Goal: Information Seeking & Learning: Learn about a topic

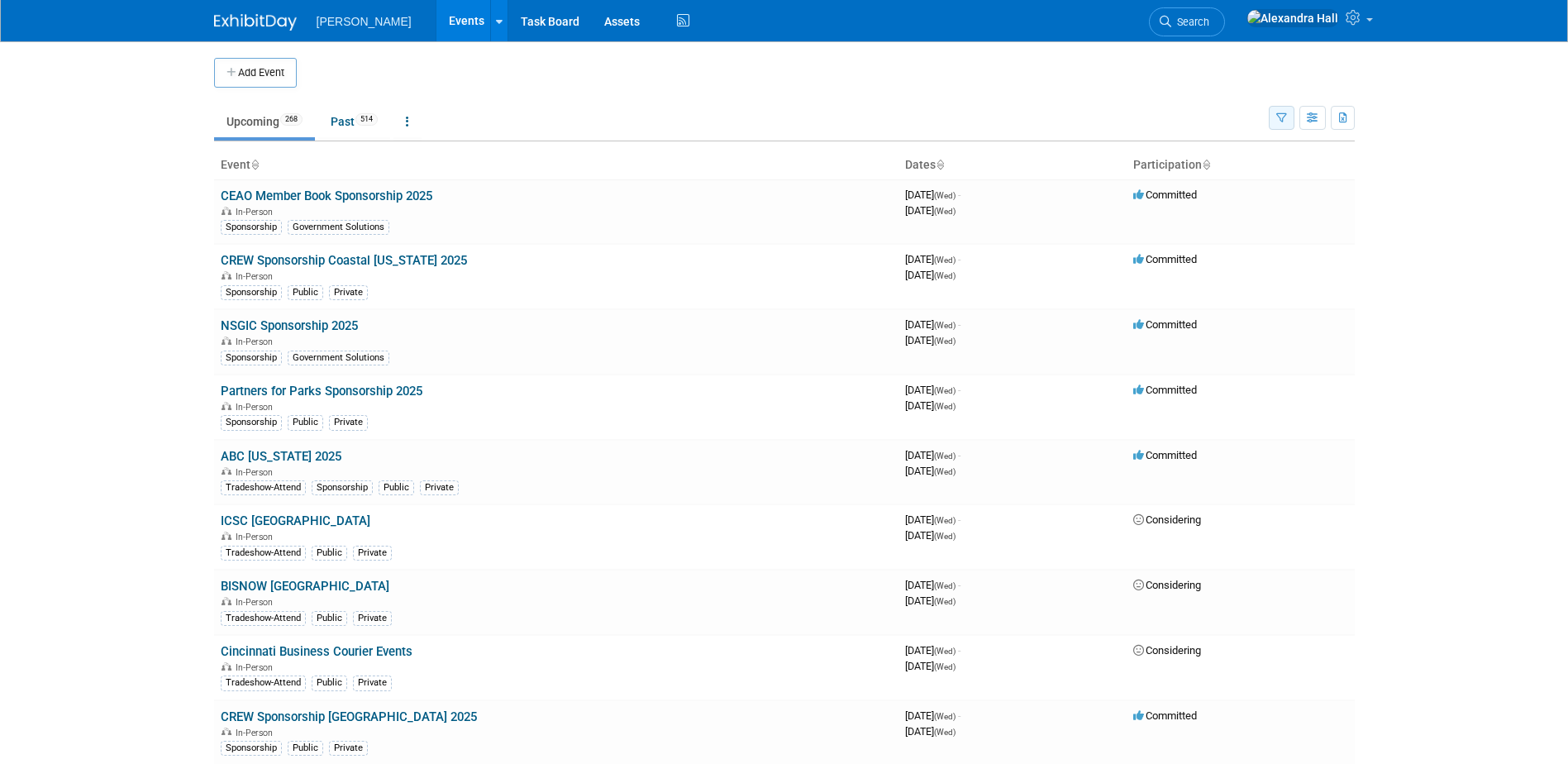
click at [1279, 119] on icon "button" at bounding box center [1281, 118] width 10 height 10
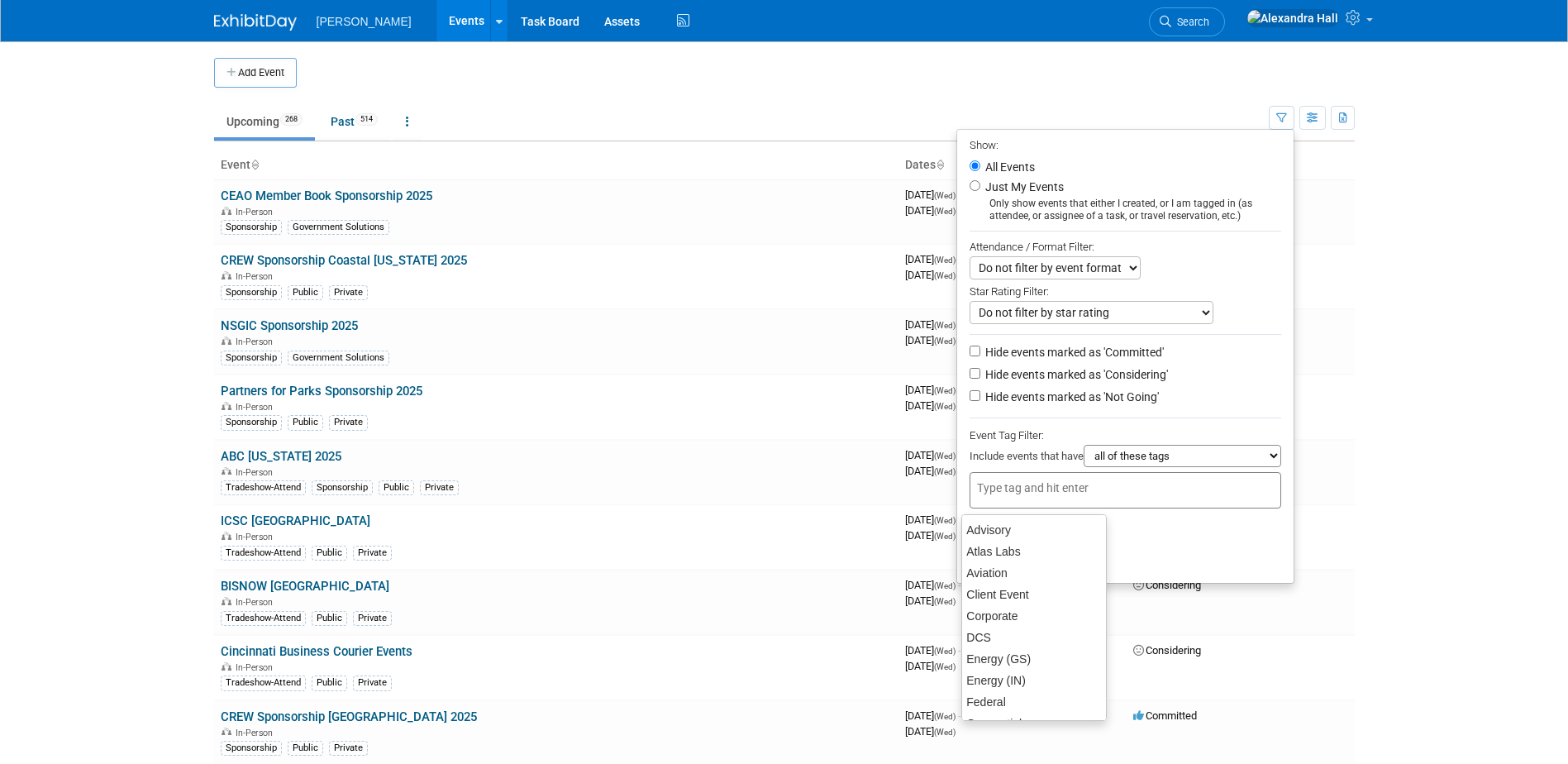
click at [1035, 494] on input "text" at bounding box center [1043, 487] width 132 height 17
click at [1015, 596] on div "GS APAC" at bounding box center [1033, 600] width 145 height 24
type input "GS APAC"
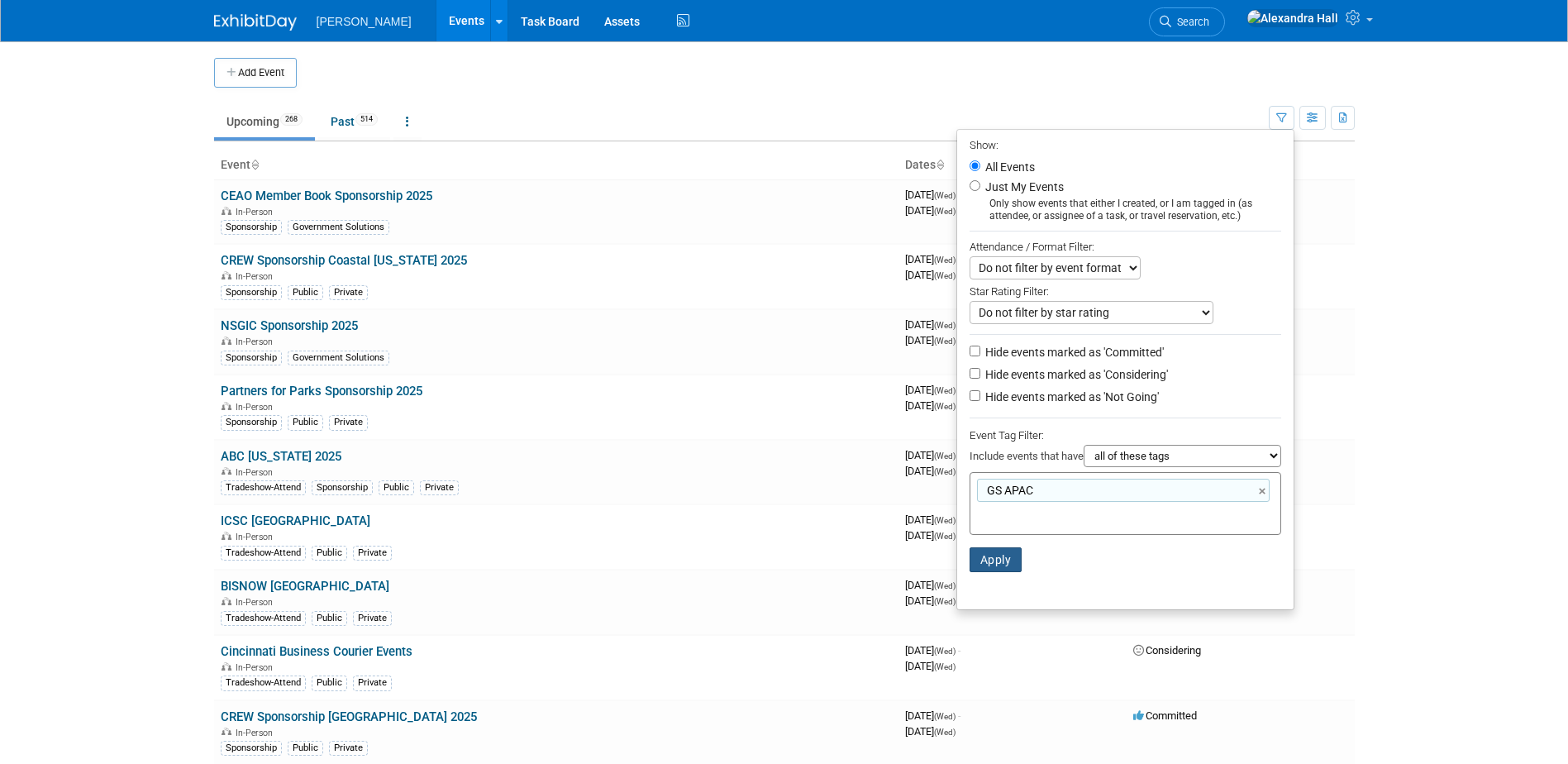
click at [1003, 571] on button "Apply" at bounding box center [996, 559] width 53 height 24
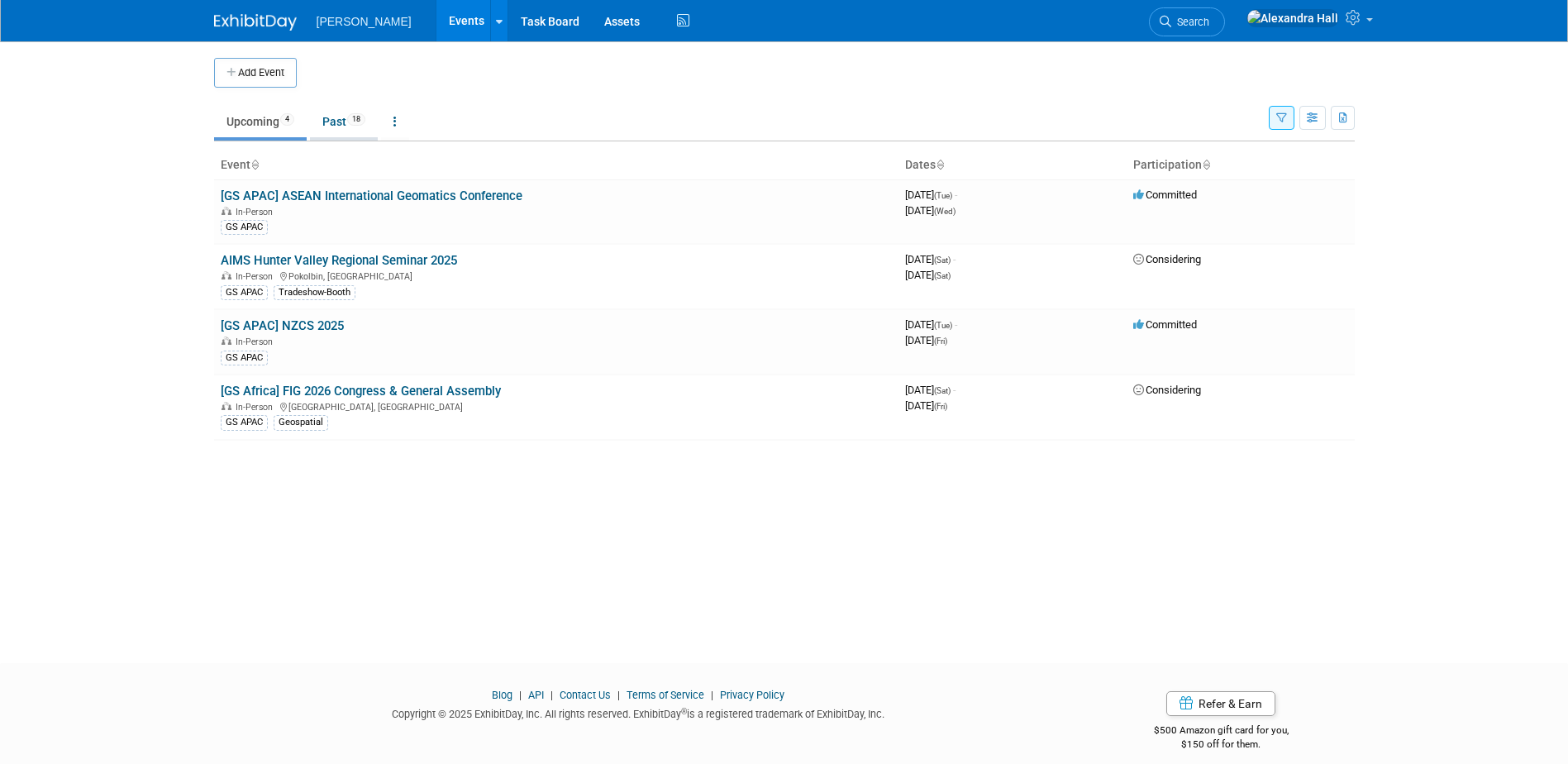
click at [335, 122] on link "Past 18" at bounding box center [344, 121] width 68 height 31
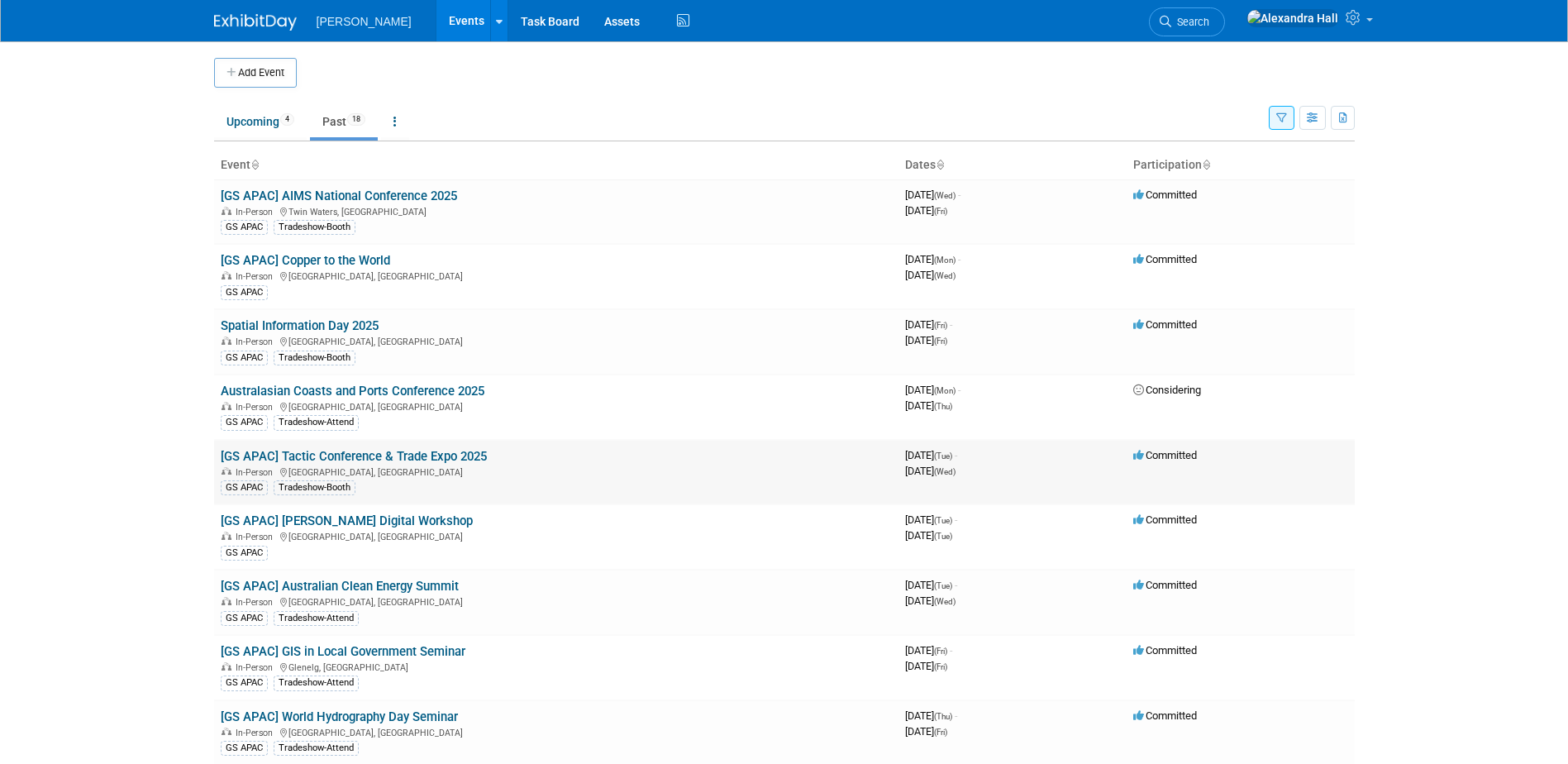
click at [346, 458] on link "[GS APAC] Tactic Conference & Trade Expo 2025" at bounding box center [353, 456] width 266 height 15
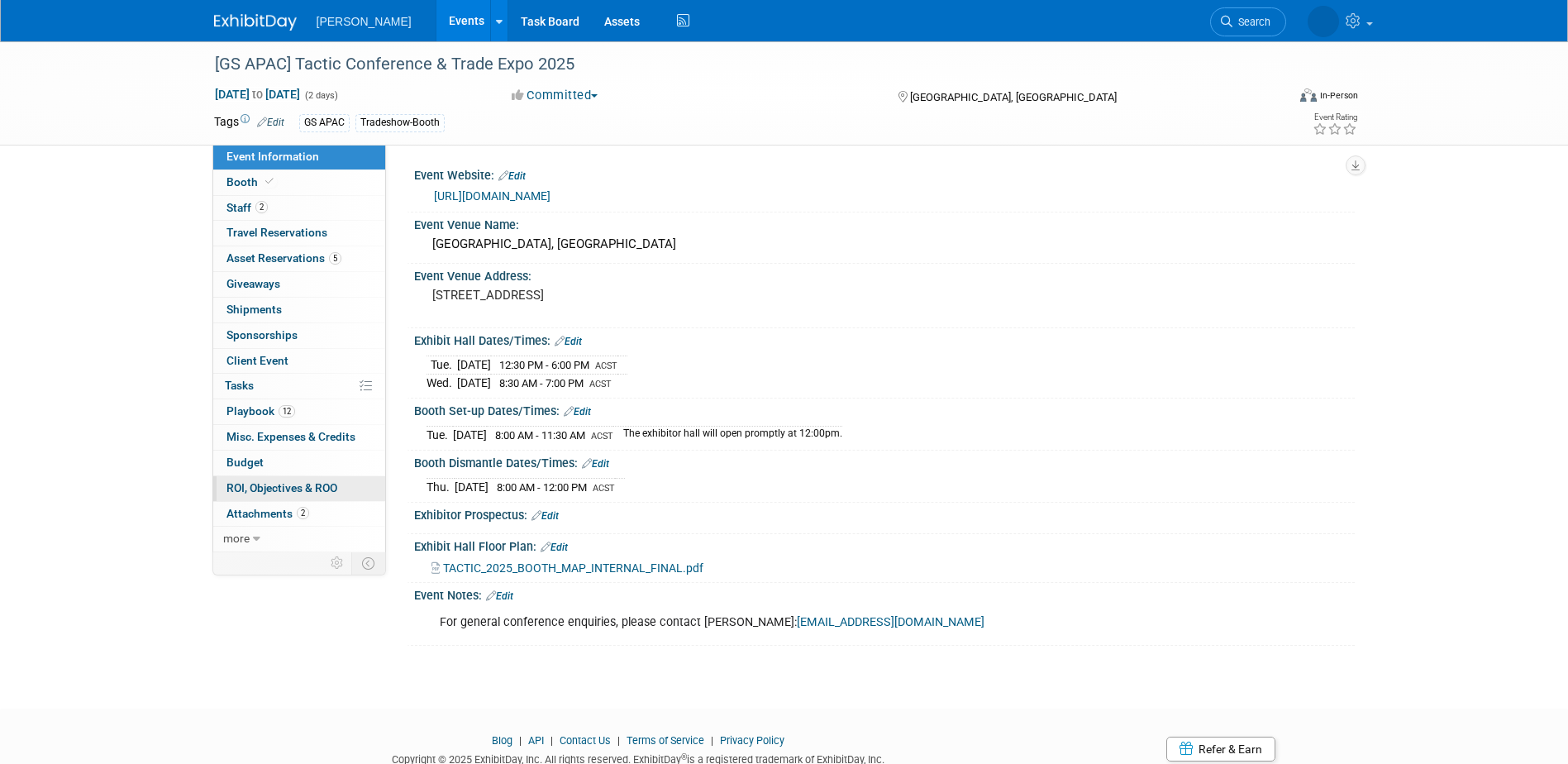
click at [335, 477] on link "0 ROI, Objectives & ROO 0" at bounding box center [299, 488] width 172 height 24
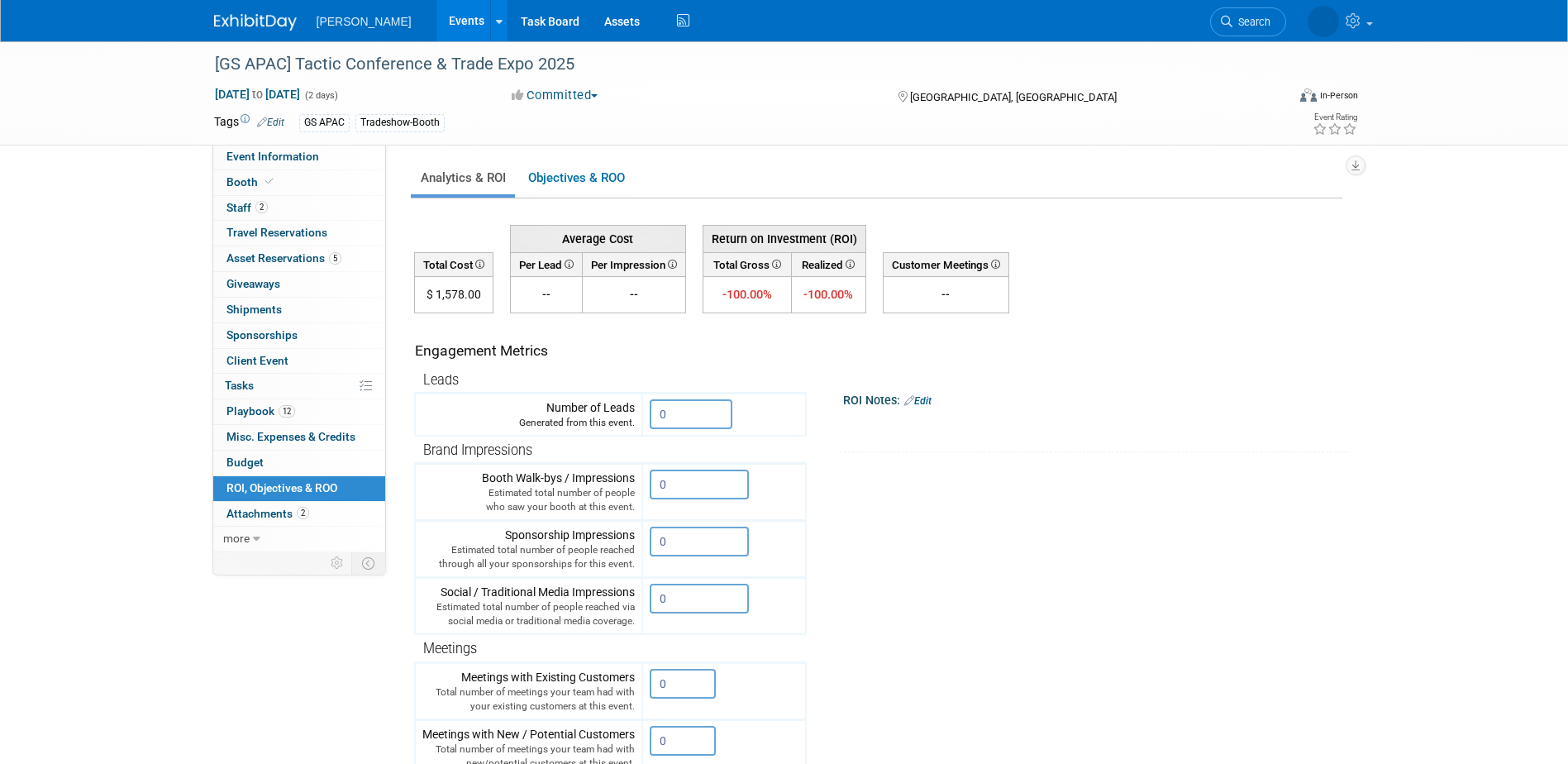
click at [436, 17] on link "Events" at bounding box center [466, 20] width 60 height 41
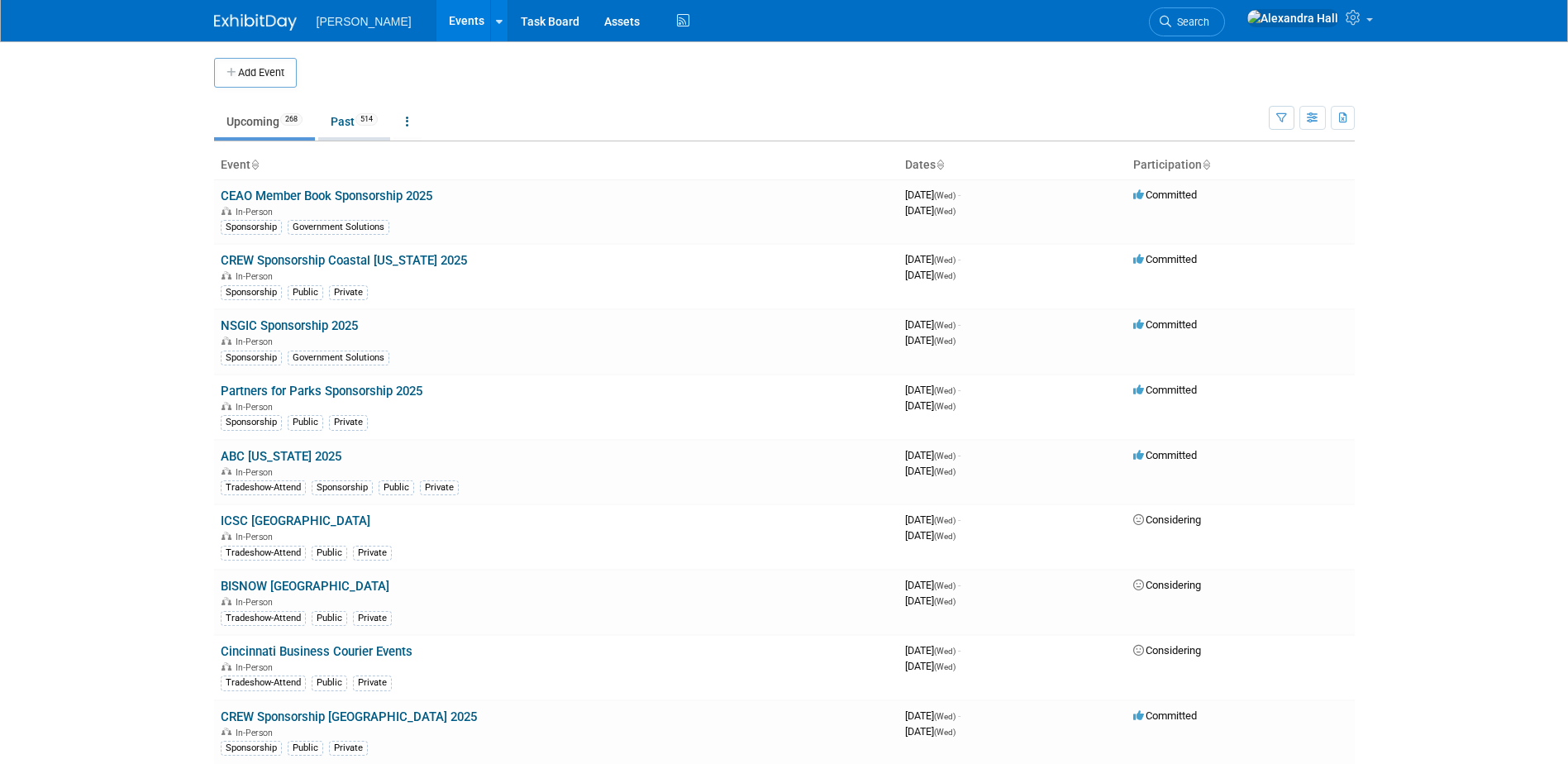
click at [328, 121] on link "Past 514" at bounding box center [354, 121] width 72 height 31
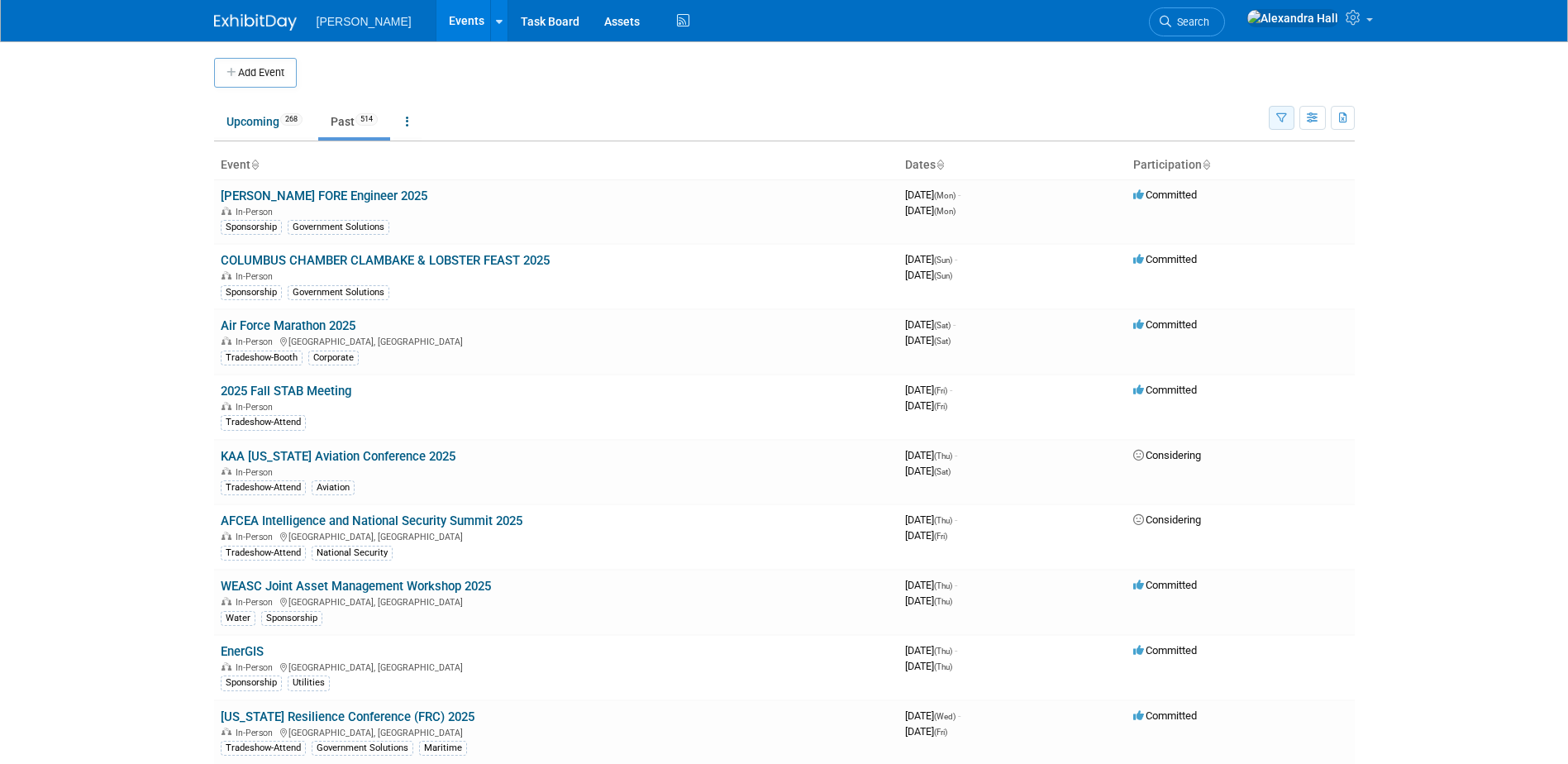
click at [1288, 127] on button "button" at bounding box center [1281, 118] width 25 height 24
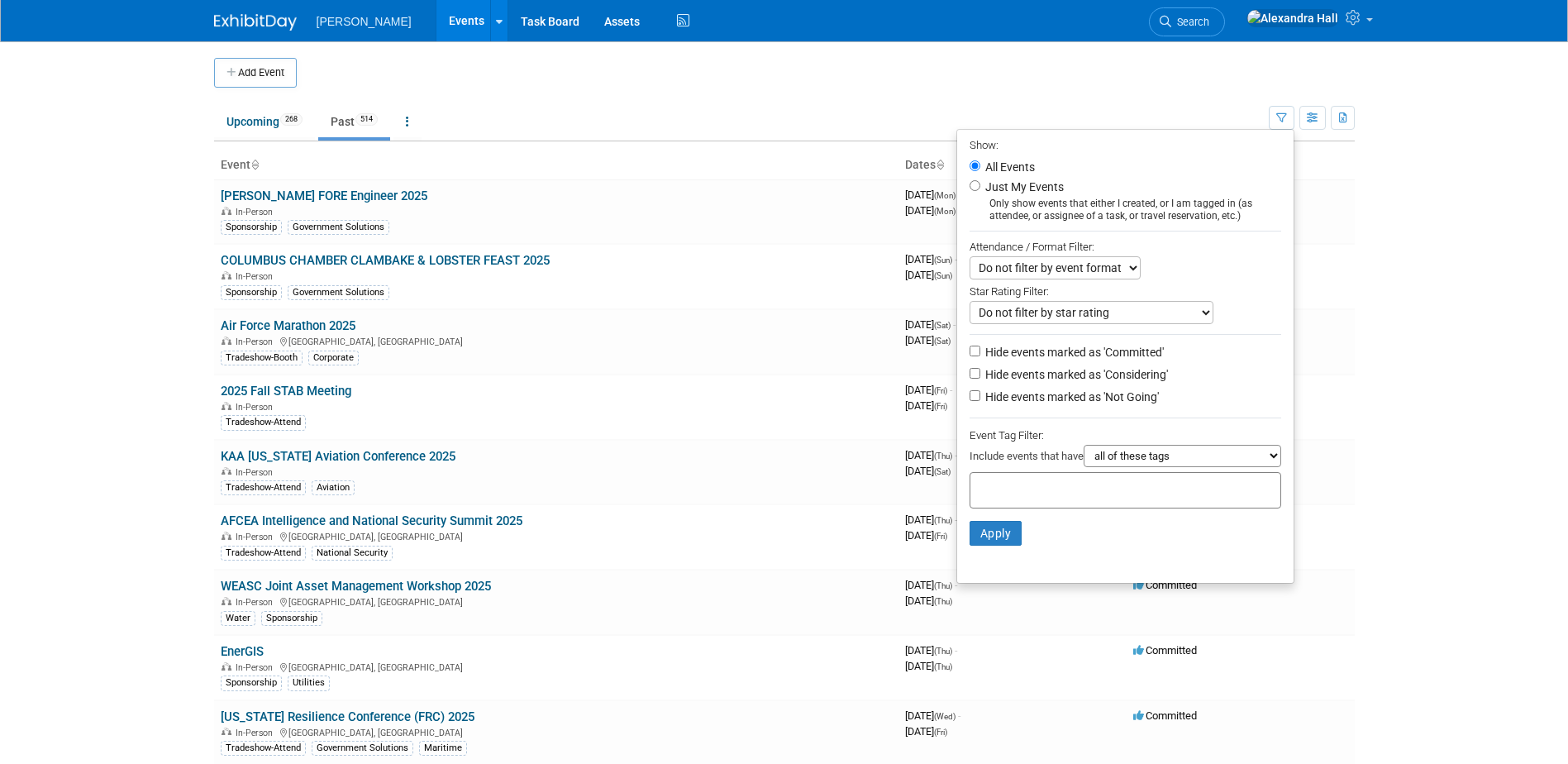
click at [1037, 483] on div at bounding box center [1125, 490] width 312 height 37
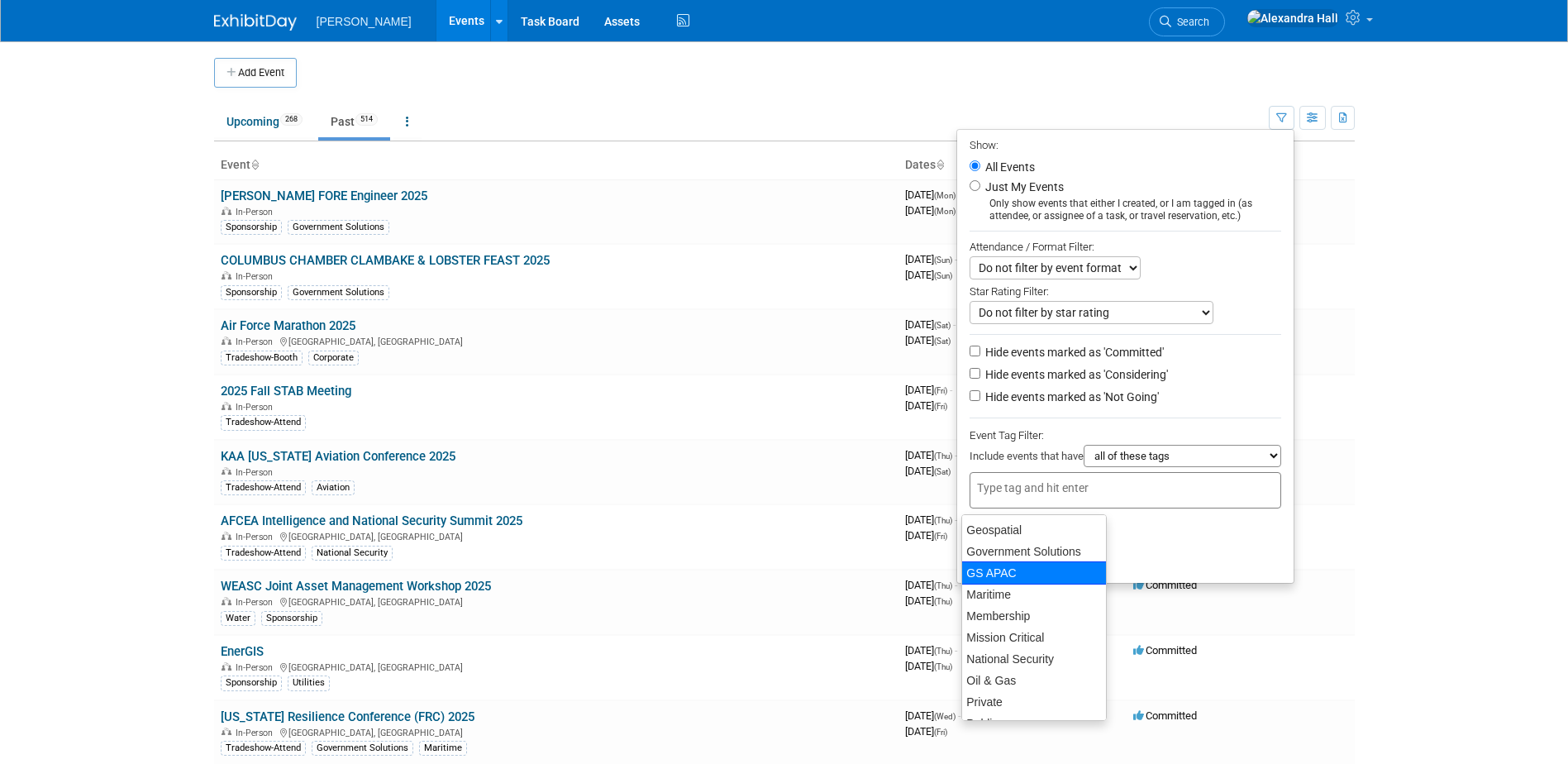
scroll to position [172, 0]
click at [1008, 514] on li "Energy (IN)" at bounding box center [1033, 508] width 144 height 22
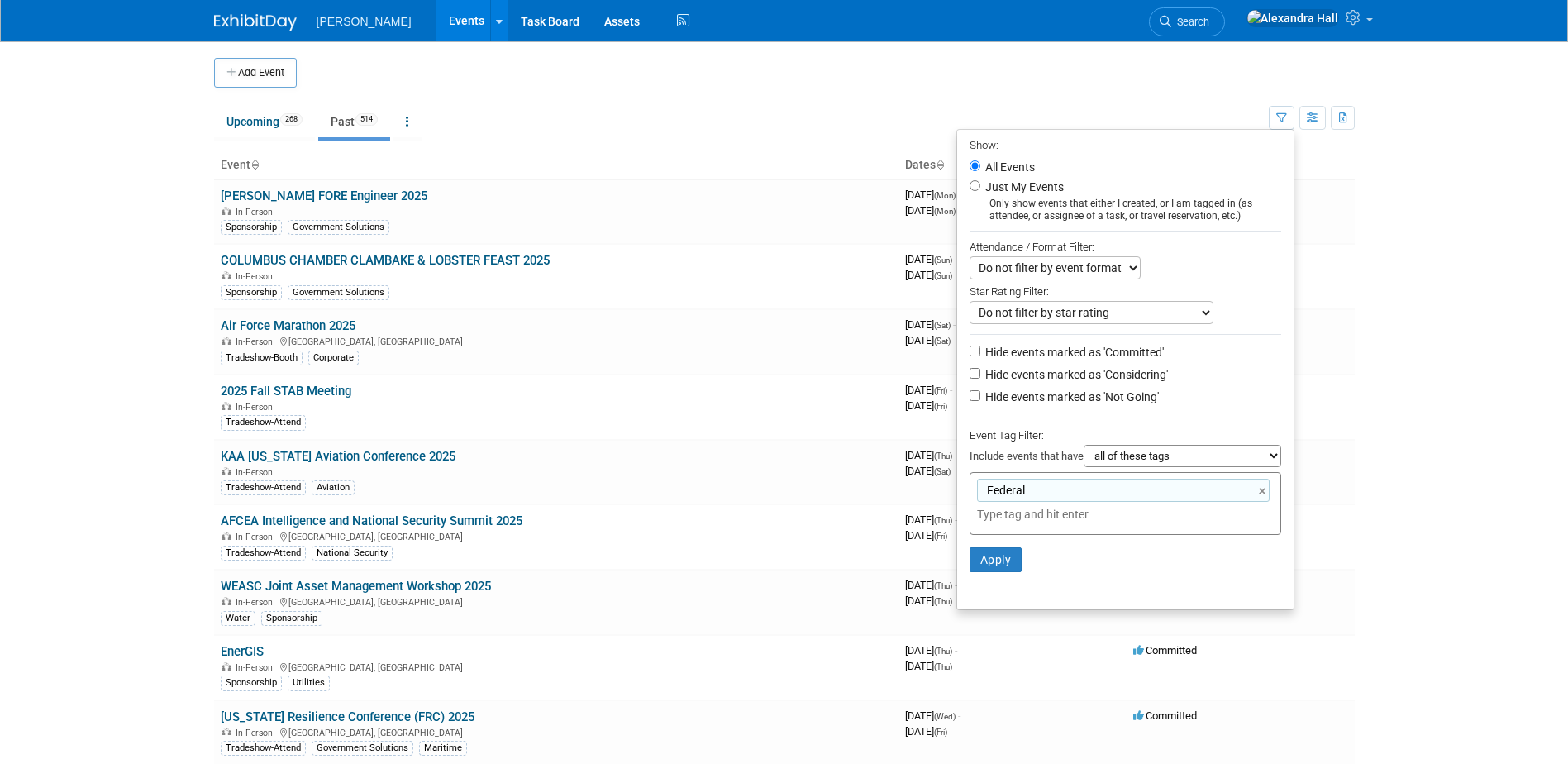
type input "Federal"
click at [1263, 495] on link "×" at bounding box center [1264, 491] width 10 height 19
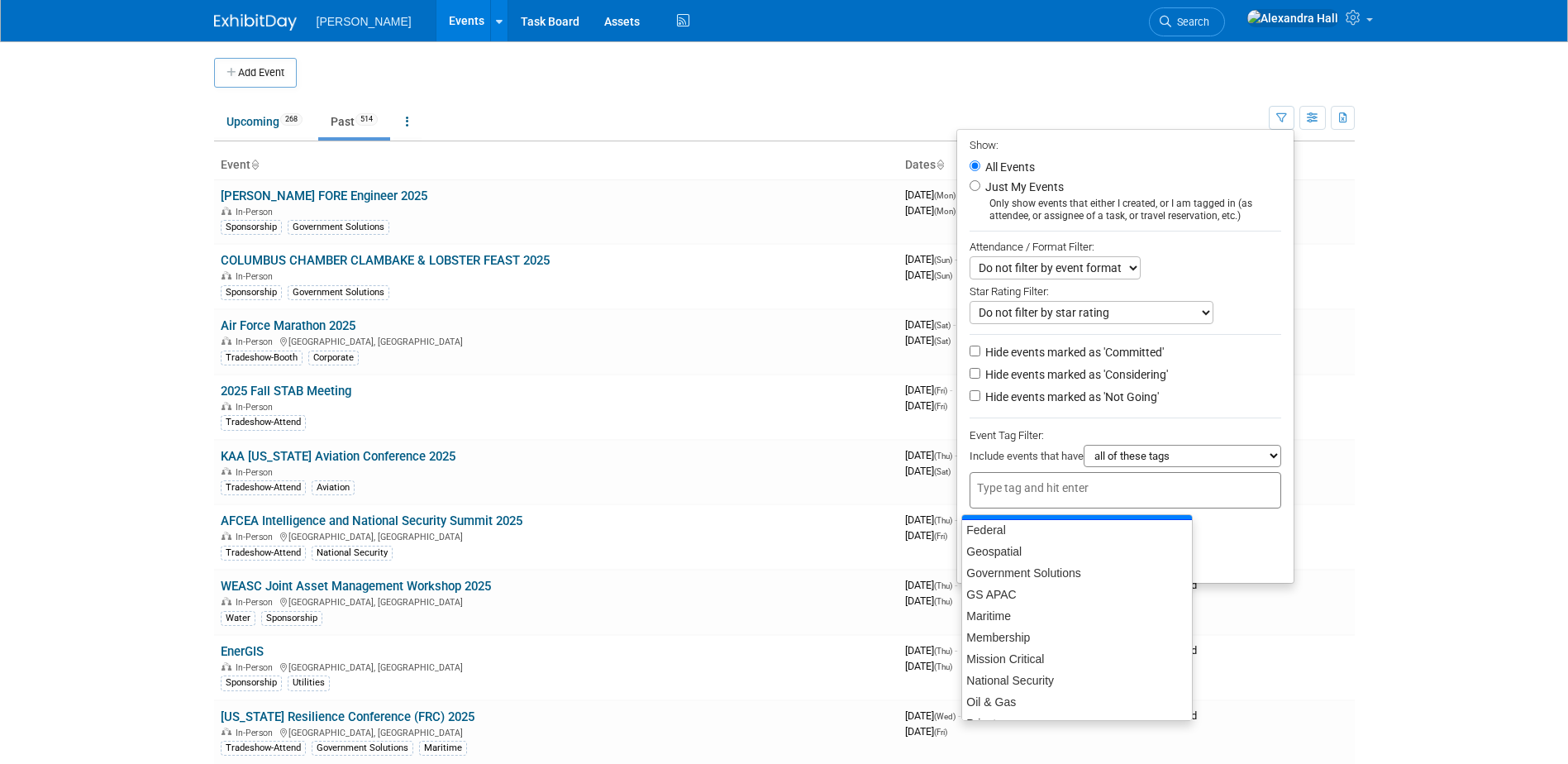
scroll to position [151, 0]
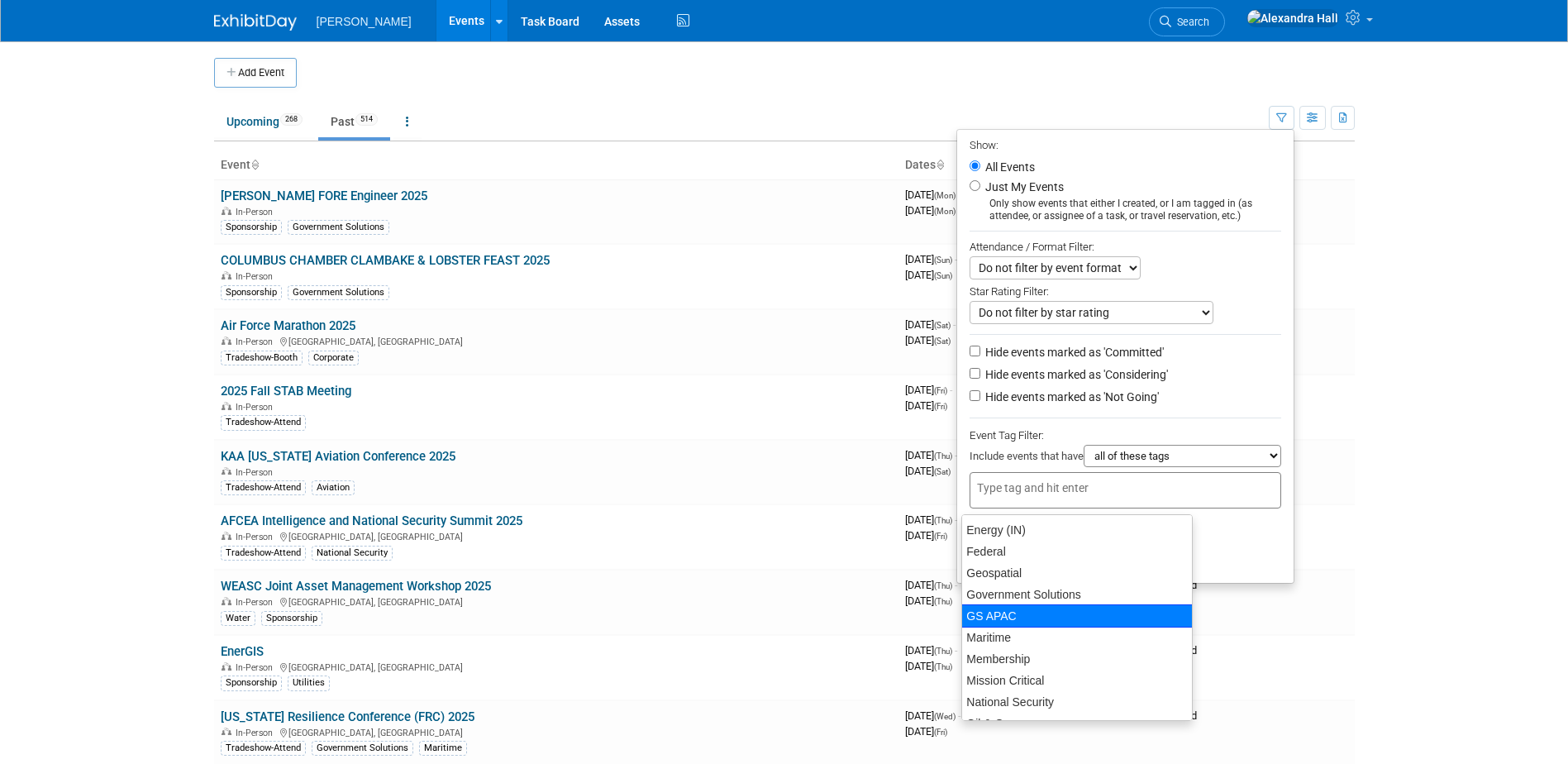
click at [1027, 608] on div "GS APAC" at bounding box center [1077, 615] width 232 height 24
type input "GS APAC"
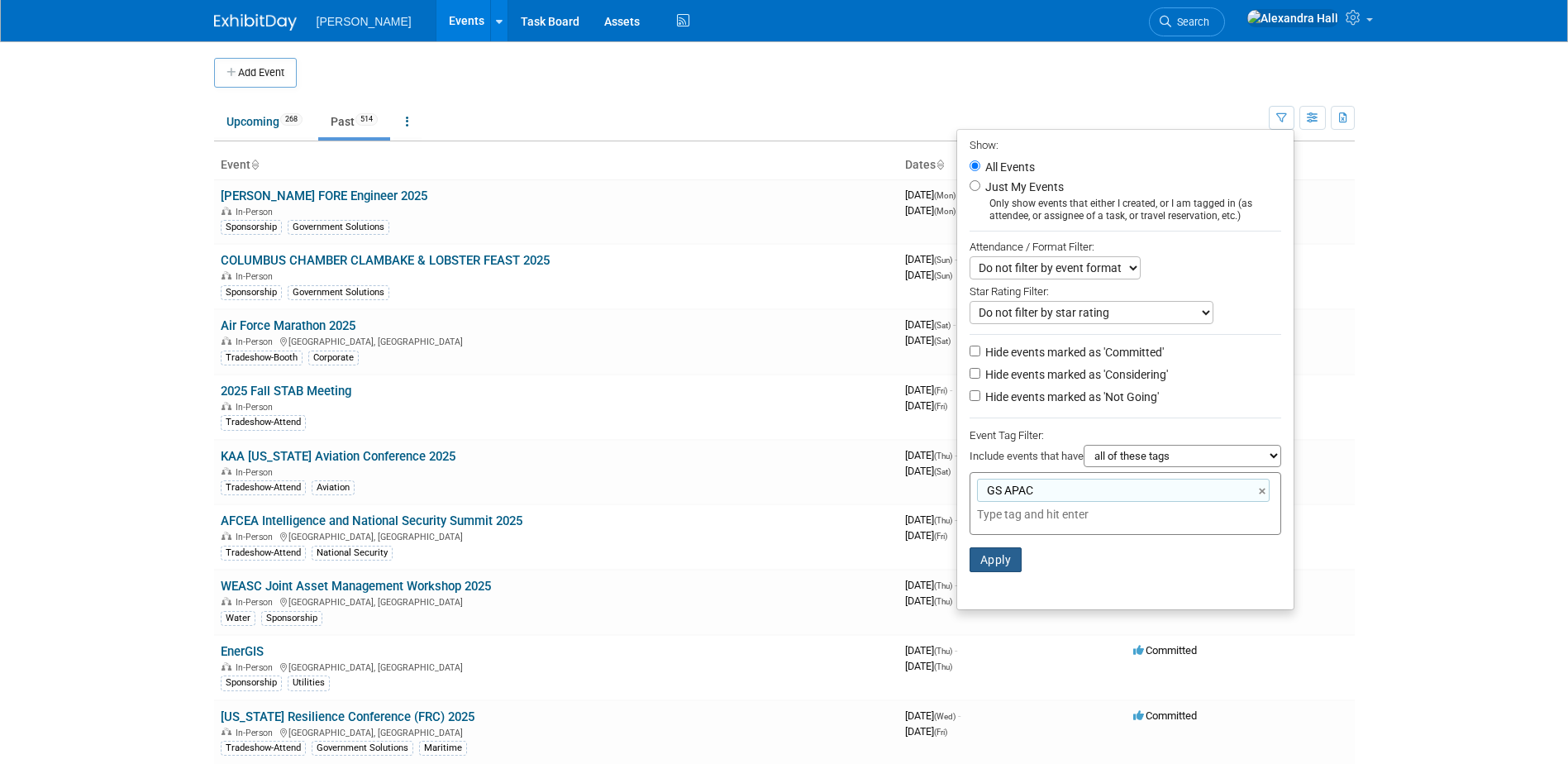
click at [991, 570] on button "Apply" at bounding box center [996, 559] width 53 height 24
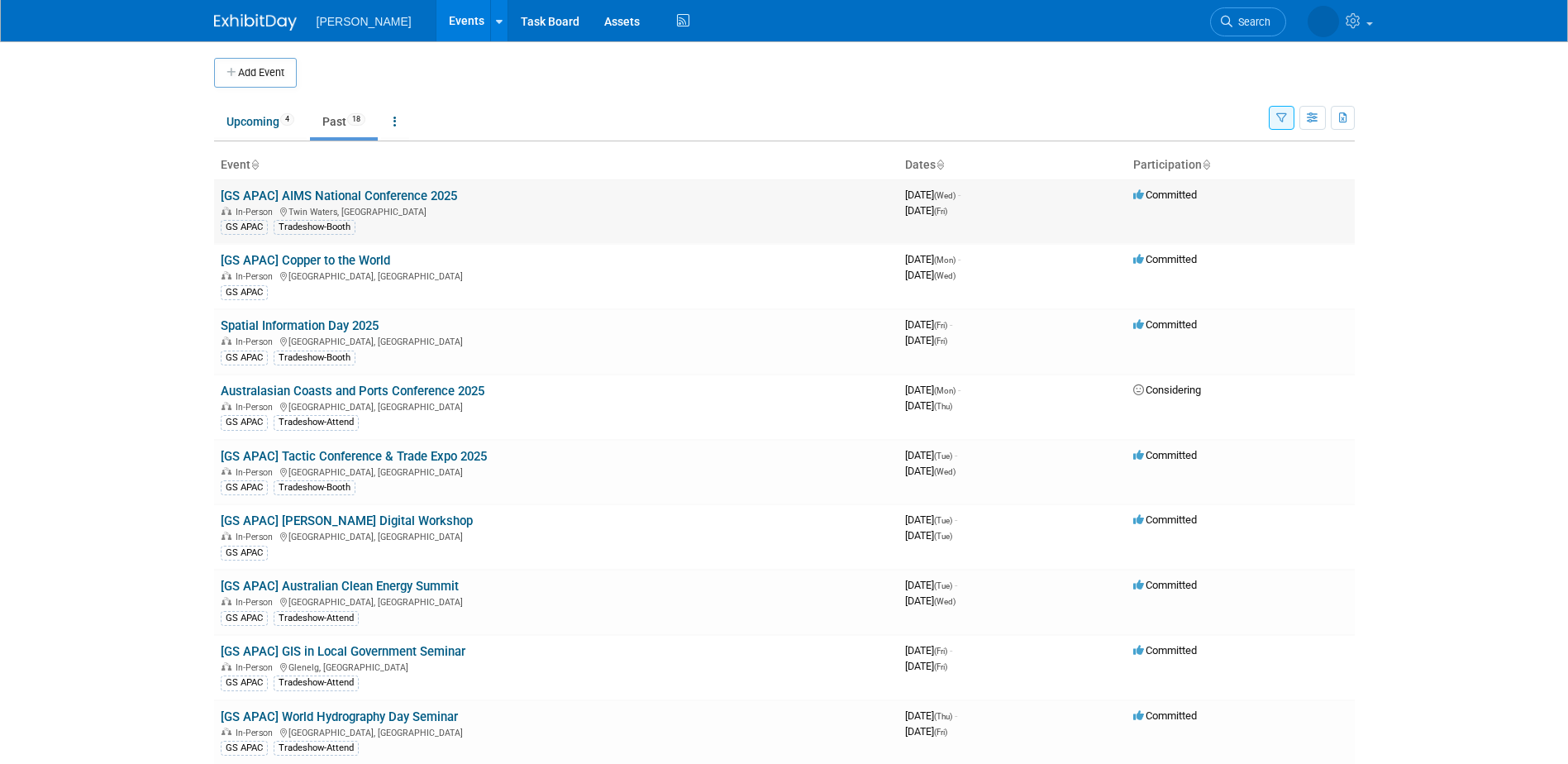
click at [380, 188] on link "[GS APAC] AIMS National Conference 2025" at bounding box center [338, 195] width 236 height 15
click at [436, 716] on link "[GS APAC] World Hydrography Day Seminar" at bounding box center [339, 716] width 237 height 15
click at [378, 650] on link "[GS APAC] GIS in Local Government Seminar" at bounding box center [342, 651] width 245 height 15
click at [301, 580] on link "[GS APAC] Australian Clean Energy Summit" at bounding box center [339, 585] width 238 height 15
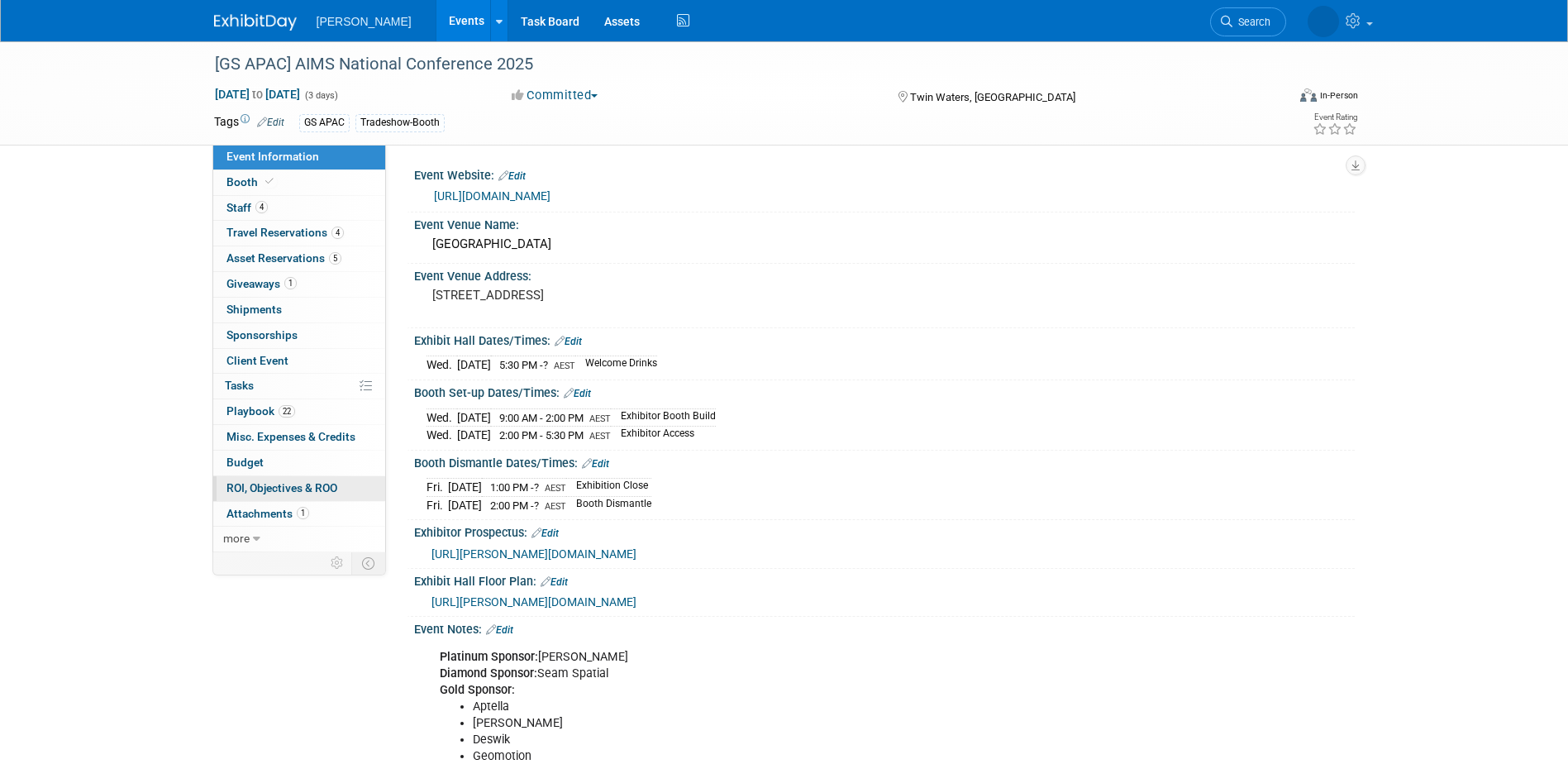
click at [252, 487] on span "ROI, Objectives & ROO 0" at bounding box center [281, 487] width 111 height 13
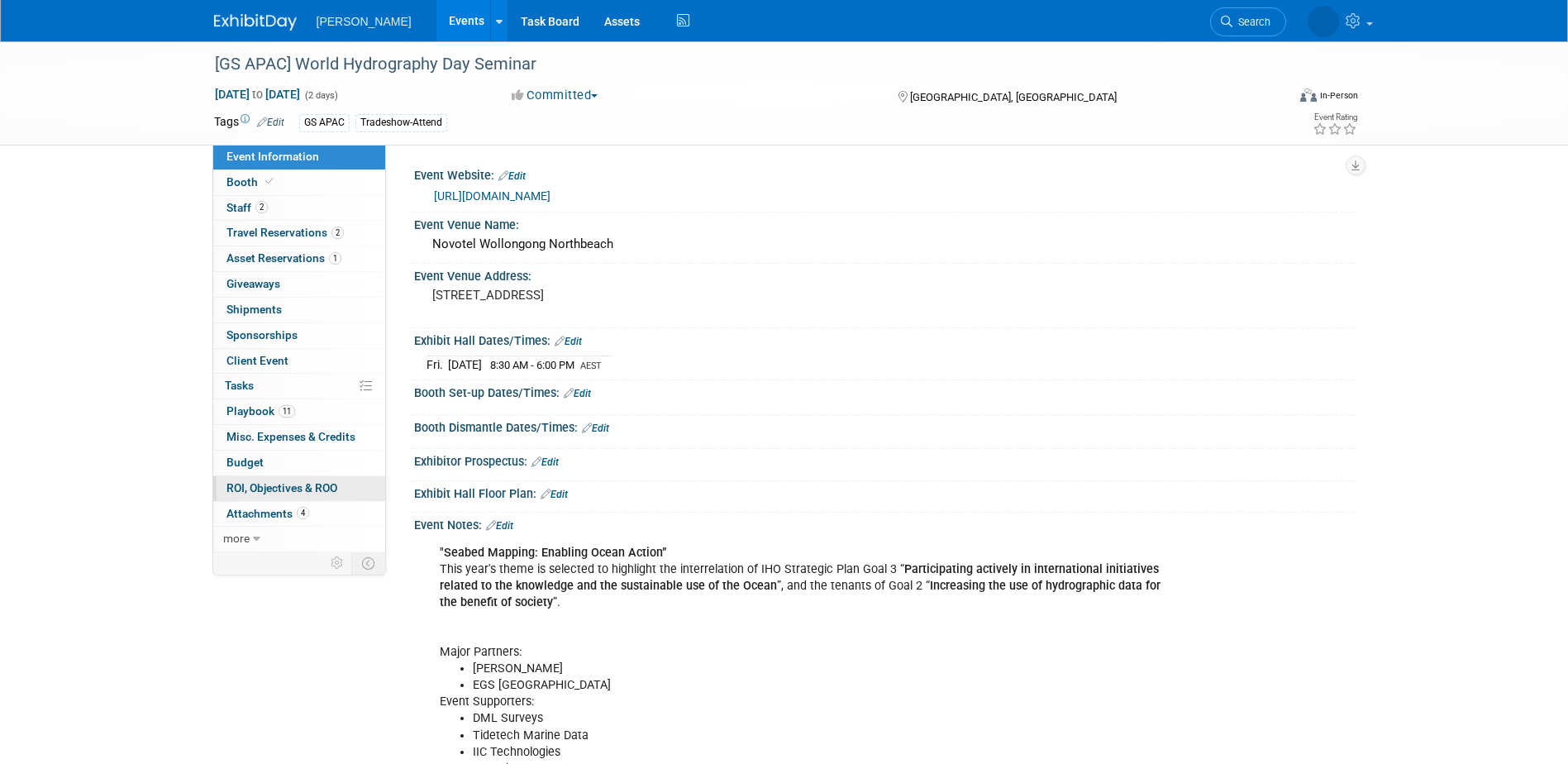
click at [269, 492] on span "ROI, Objectives & ROO 0" at bounding box center [281, 487] width 111 height 13
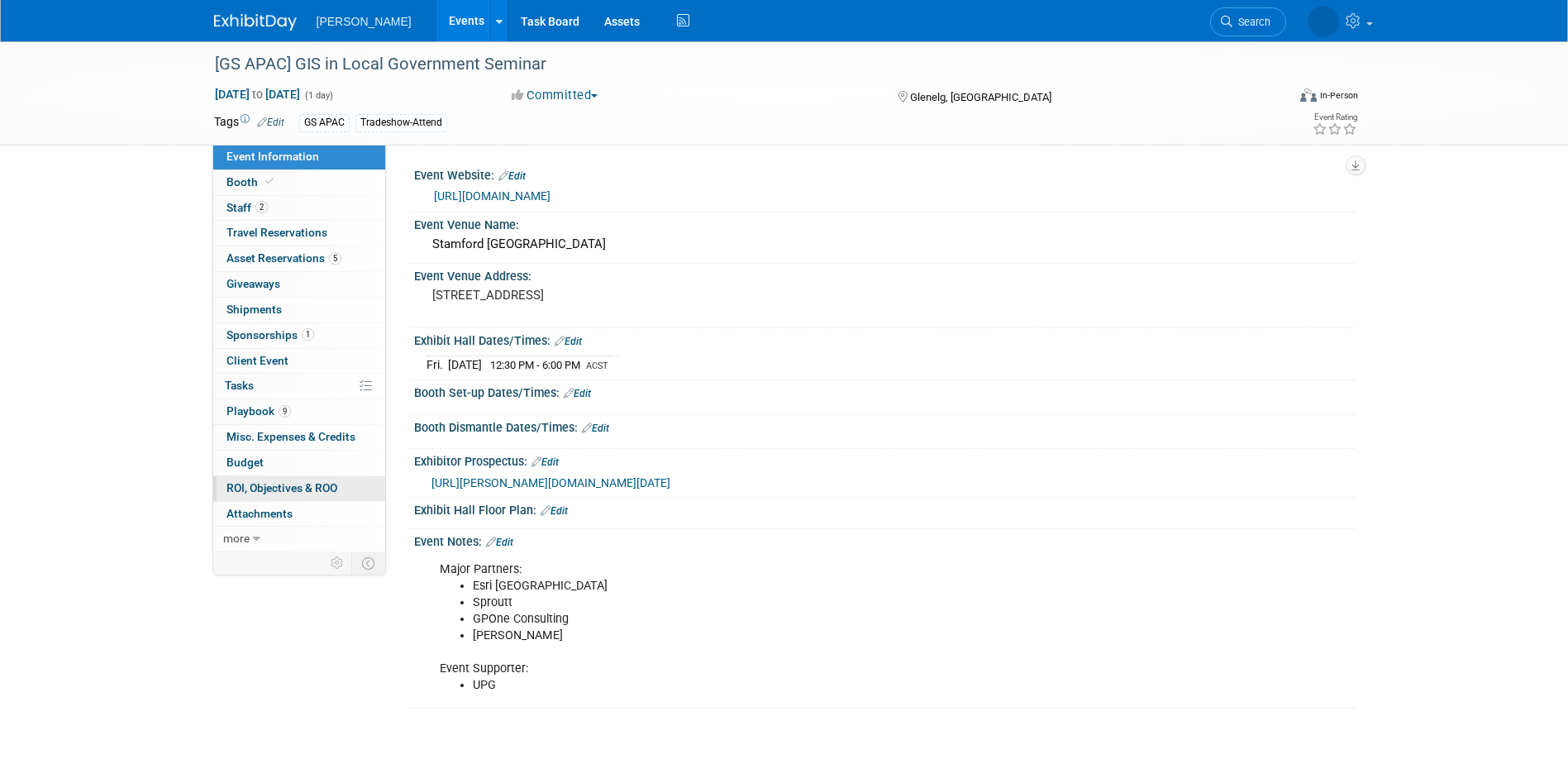
click at [313, 485] on span "ROI, Objectives & ROO 0" at bounding box center [281, 487] width 111 height 13
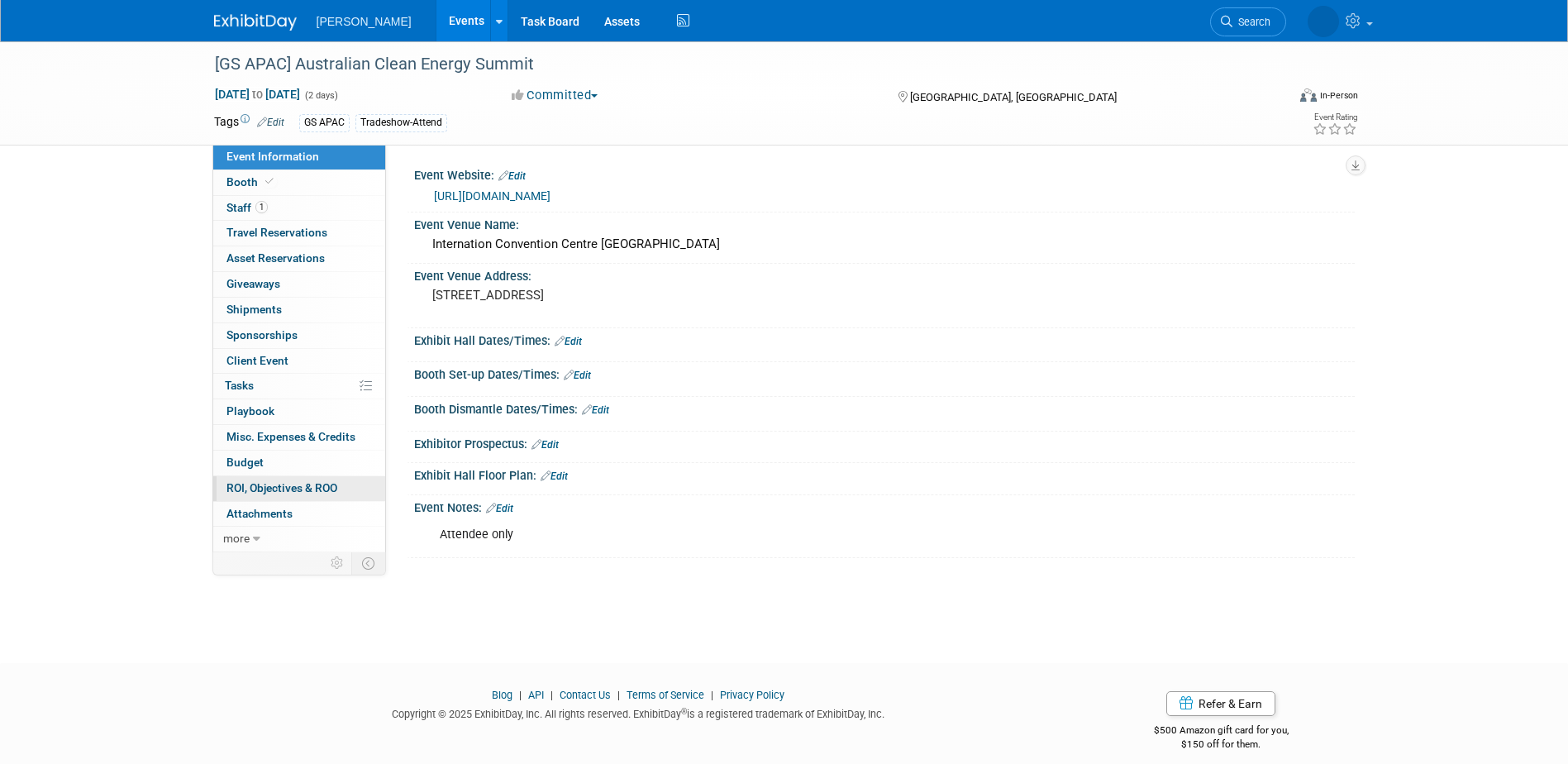
click at [264, 481] on span "ROI, Objectives & ROO 0" at bounding box center [281, 487] width 111 height 13
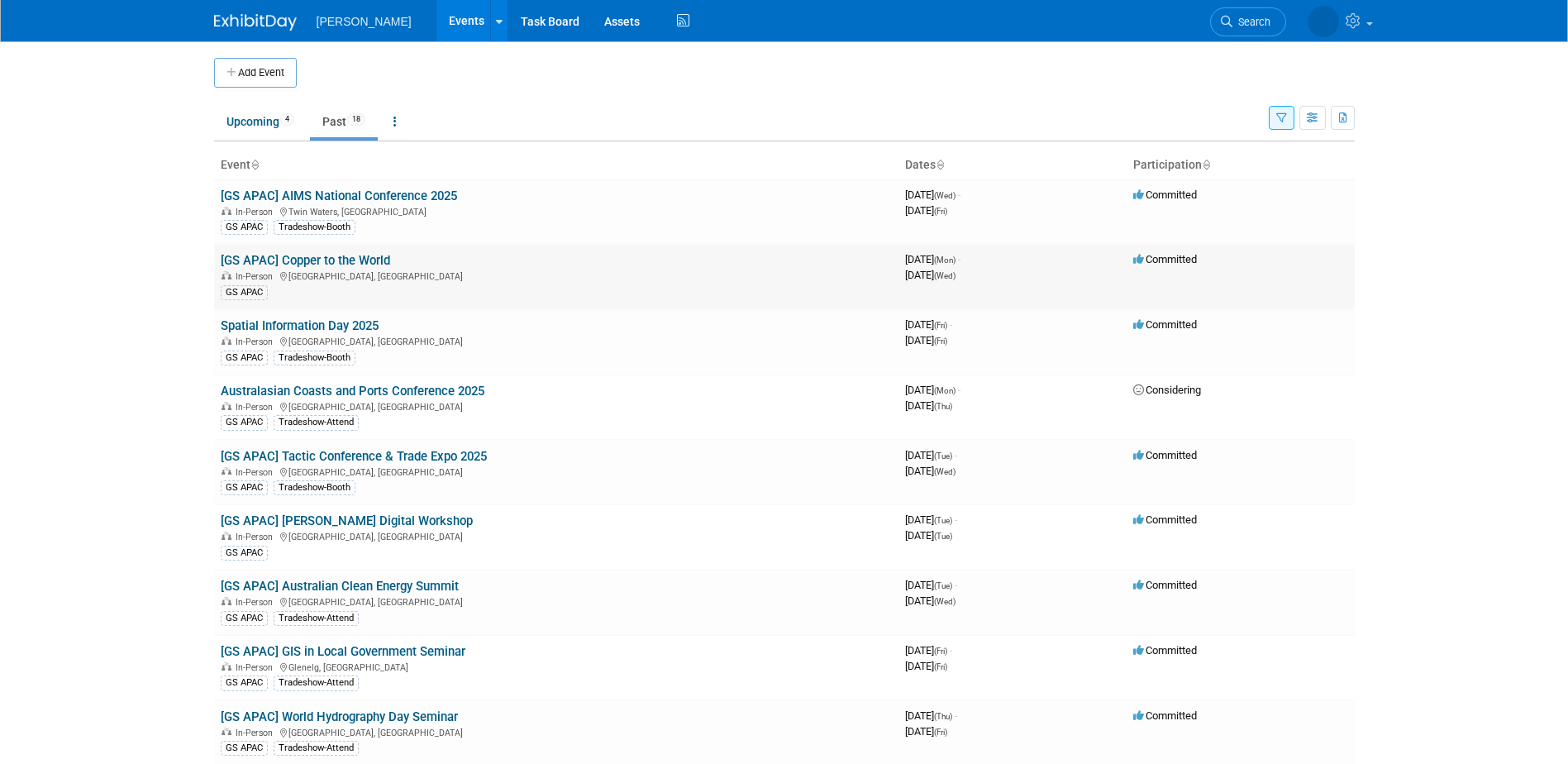
click at [353, 255] on link "[GS APAC] Copper to the World" at bounding box center [305, 260] width 169 height 15
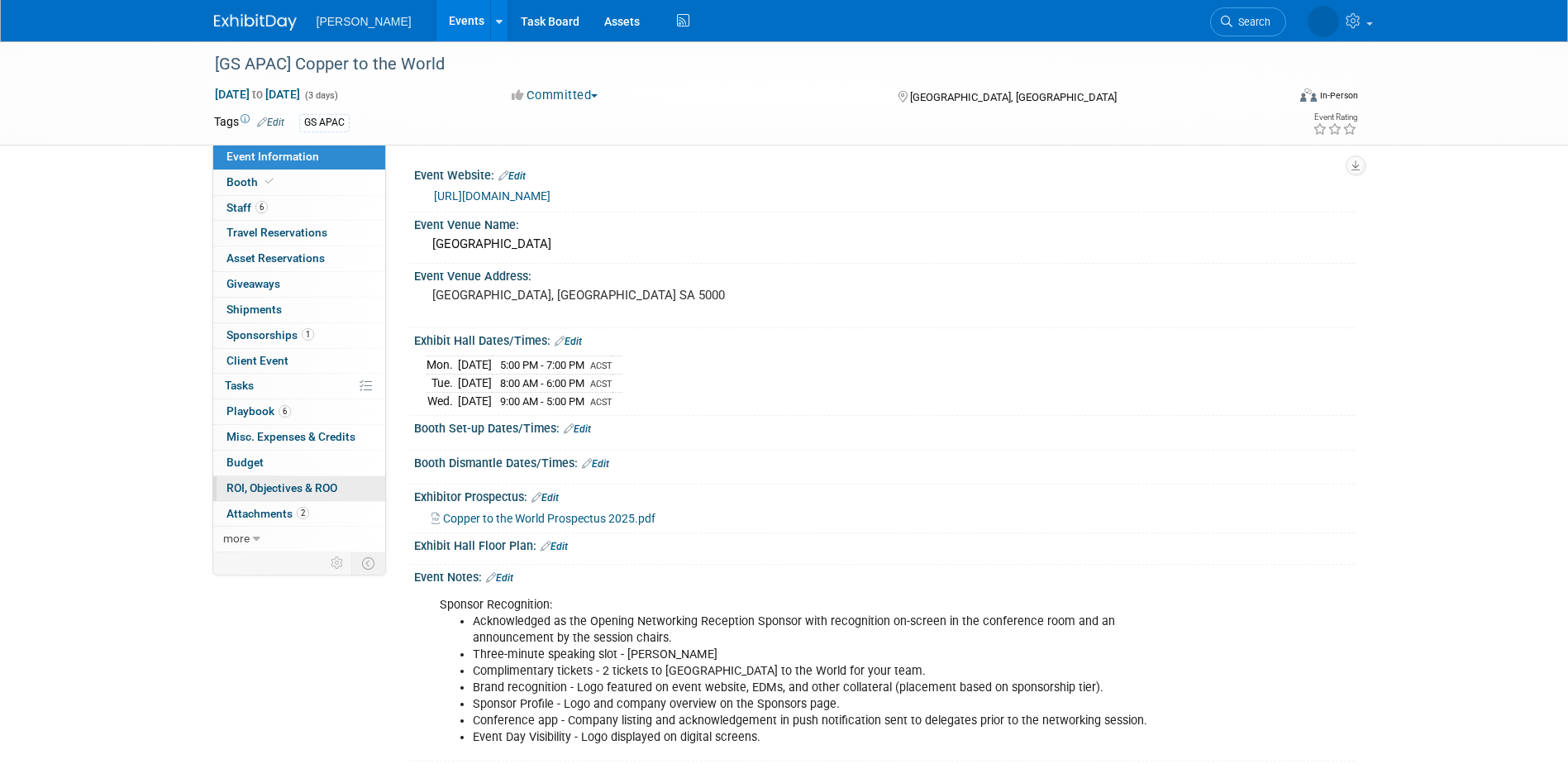
click at [297, 484] on span "ROI, Objectives & ROO 0" at bounding box center [281, 487] width 111 height 13
